Goal: Find specific page/section: Find specific page/section

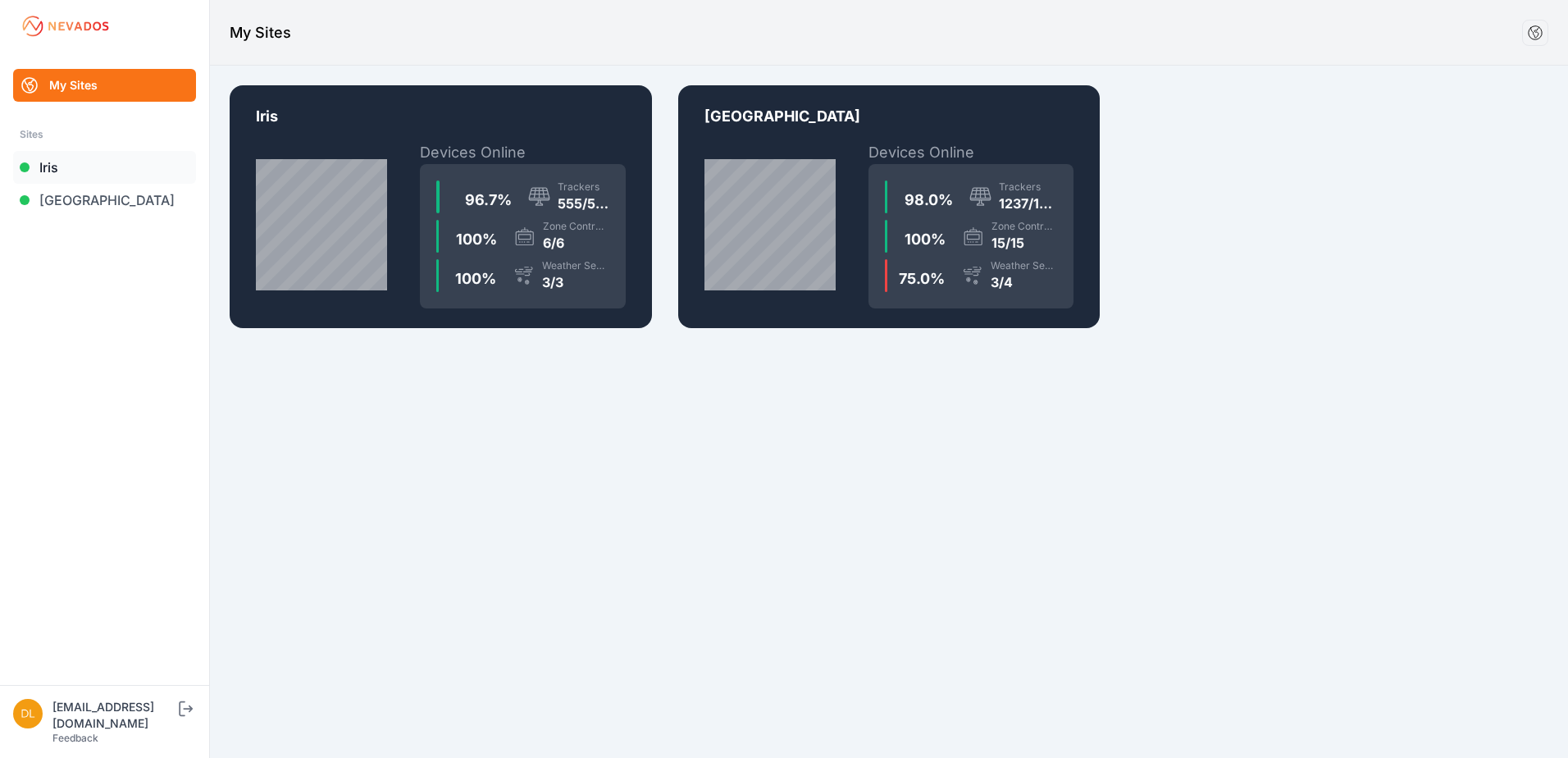
click at [52, 169] on link "Iris" at bounding box center [105, 167] width 182 height 33
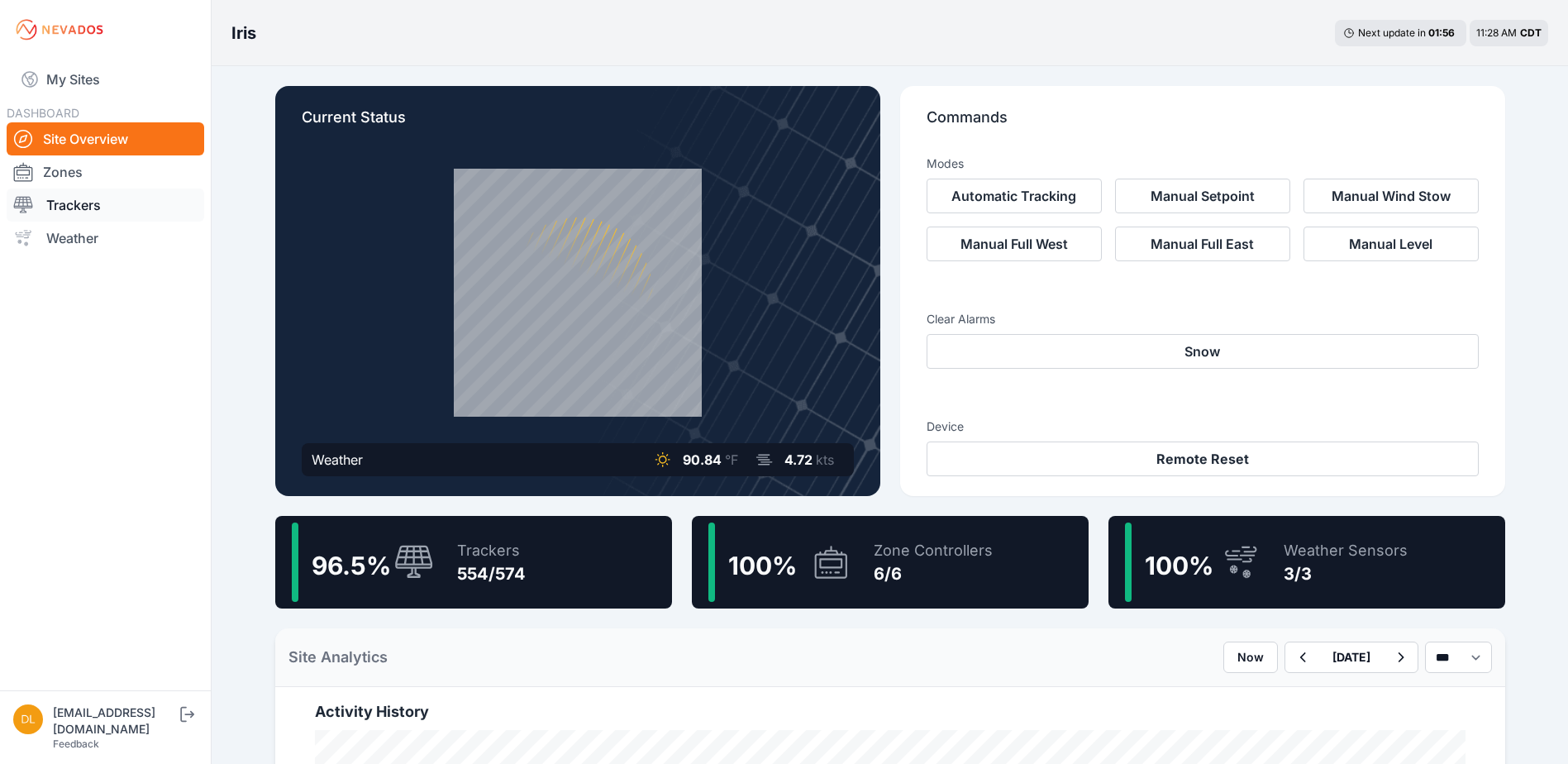
click at [95, 203] on link "Trackers" at bounding box center [106, 205] width 198 height 33
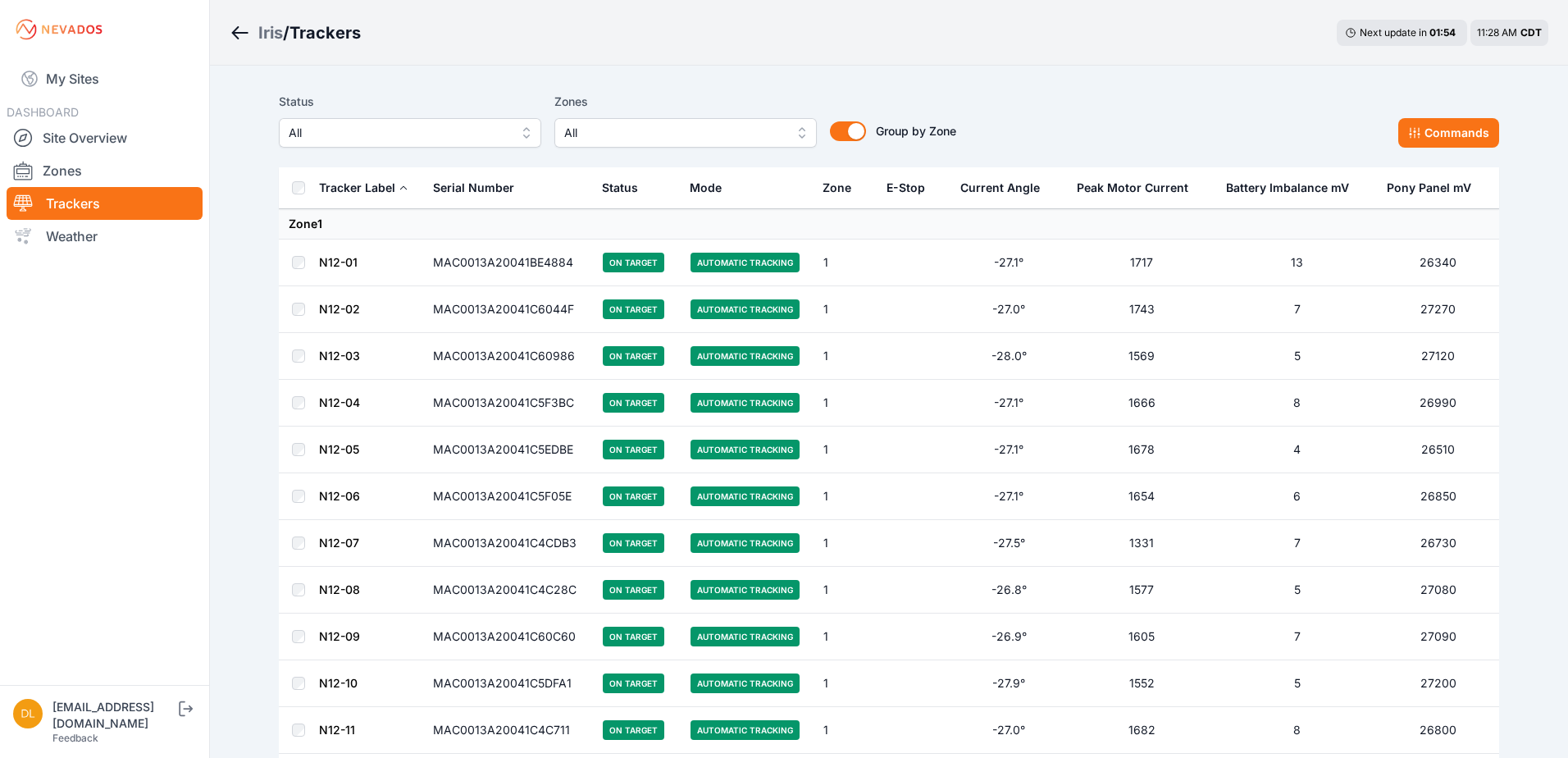
click at [603, 124] on span "All" at bounding box center [673, 133] width 219 height 19
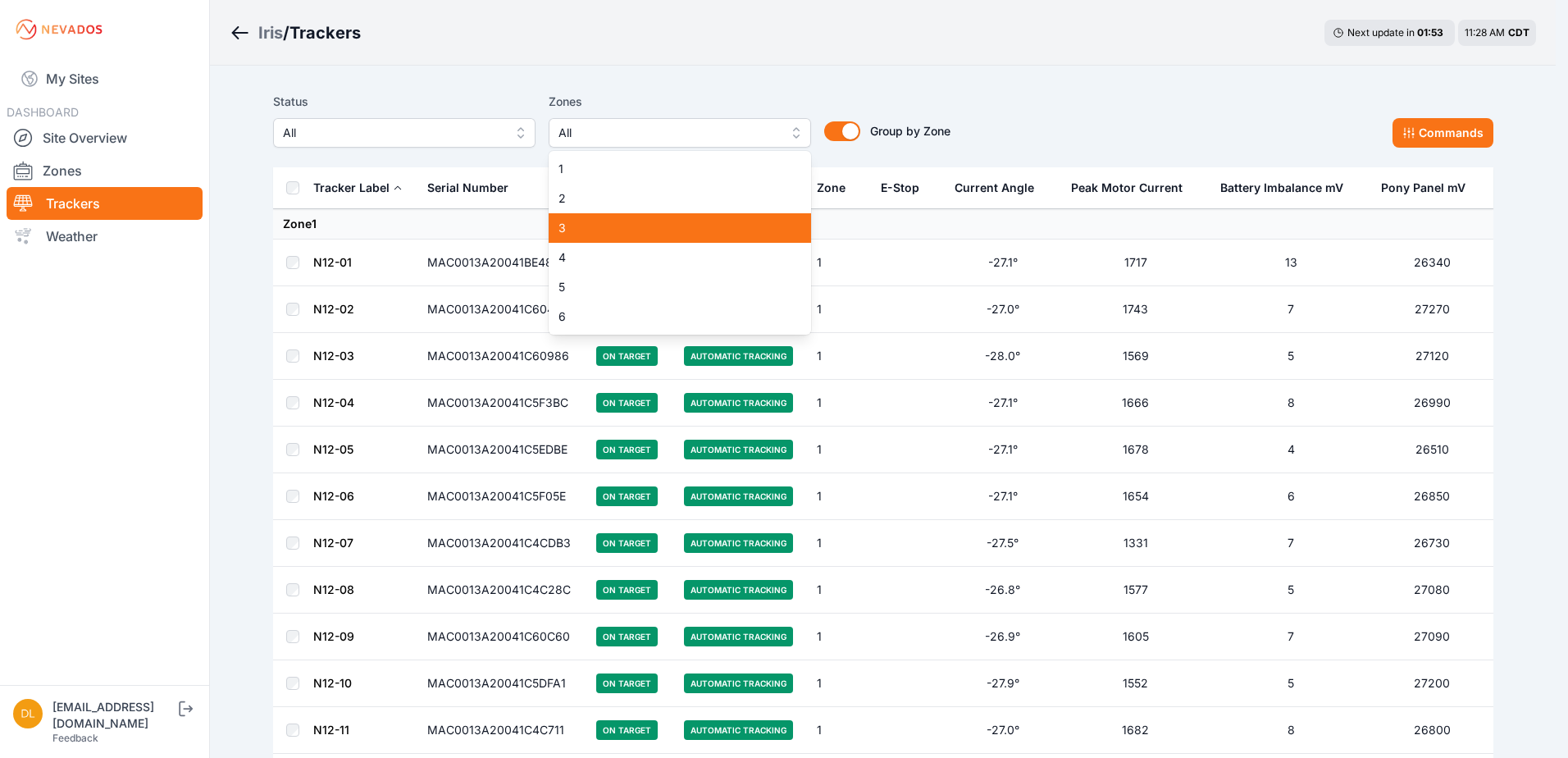
click at [607, 224] on span "3" at bounding box center [670, 227] width 223 height 16
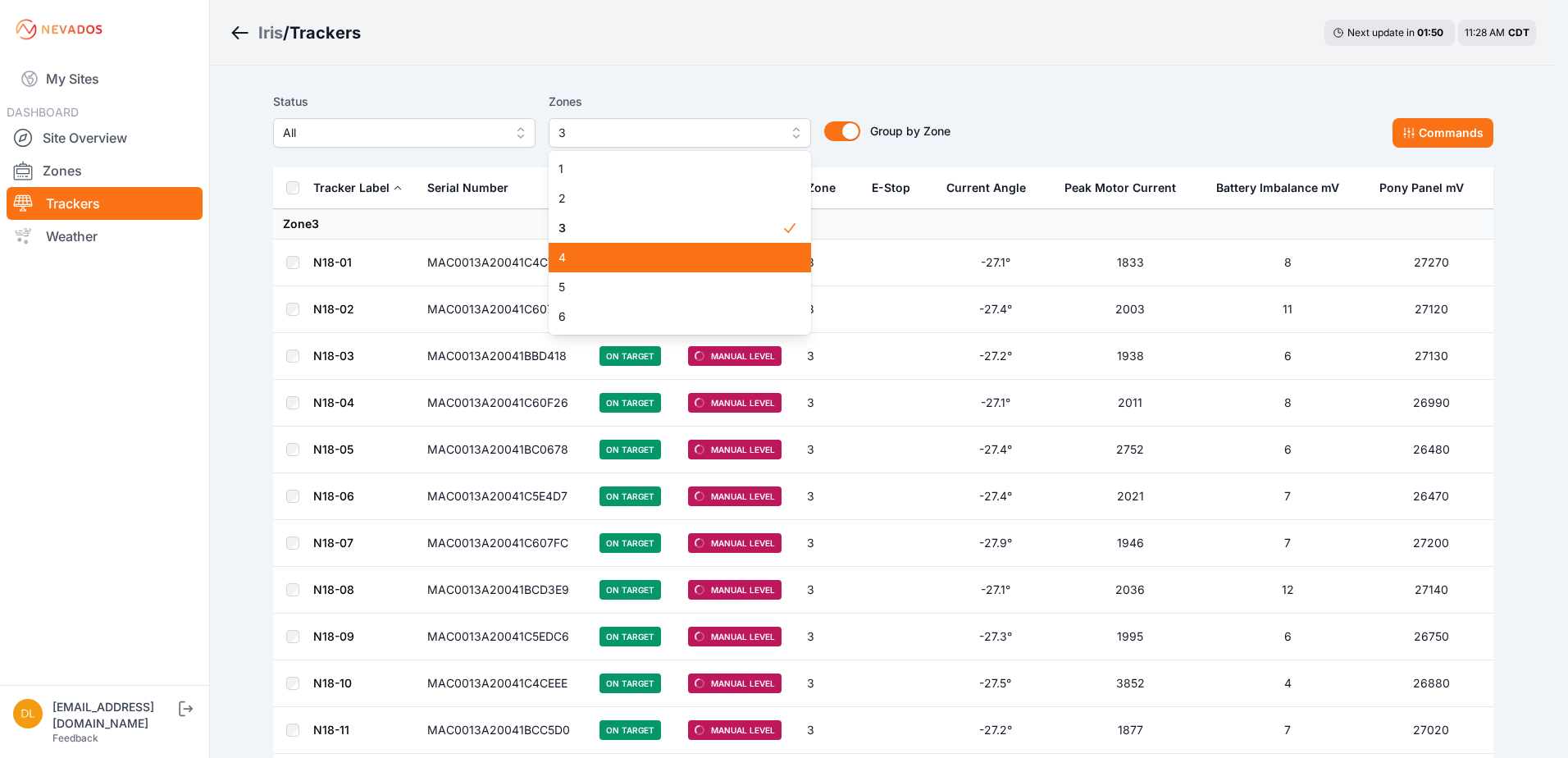
click at [604, 255] on span "4" at bounding box center [670, 257] width 223 height 16
